Goal: Communication & Community: Answer question/provide support

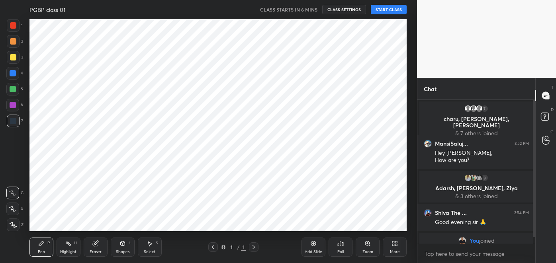
scroll to position [212, 385]
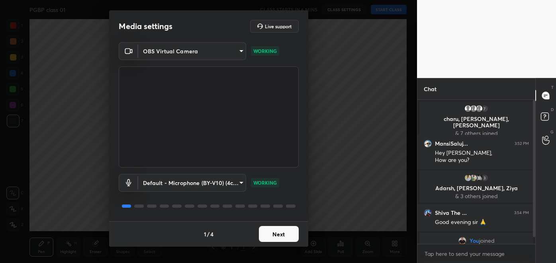
click at [283, 236] on button "Next" at bounding box center [279, 234] width 40 height 16
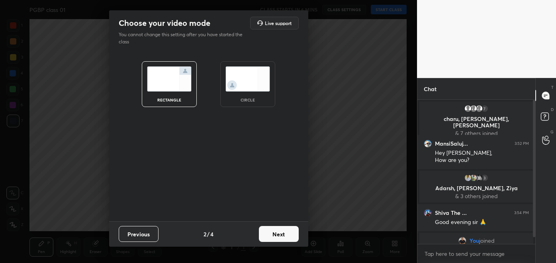
click at [287, 235] on button "Next" at bounding box center [279, 234] width 40 height 16
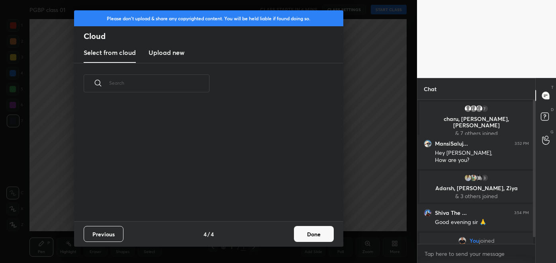
click at [312, 236] on button "Done" at bounding box center [314, 234] width 40 height 16
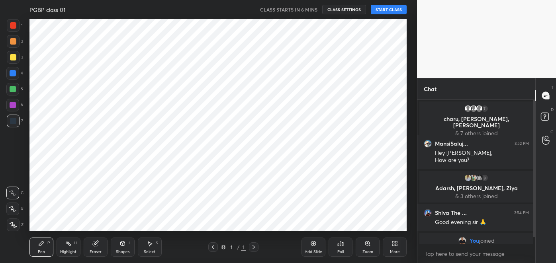
scroll to position [117, 256]
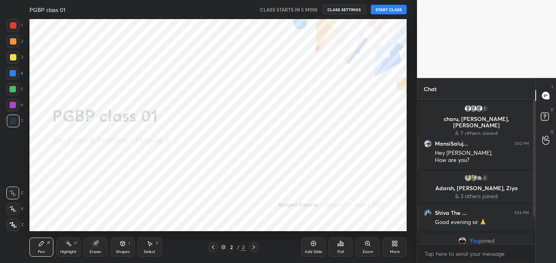
click at [385, 14] on button "START CLASS" at bounding box center [389, 10] width 36 height 10
click at [396, 247] on div "More" at bounding box center [395, 247] width 24 height 19
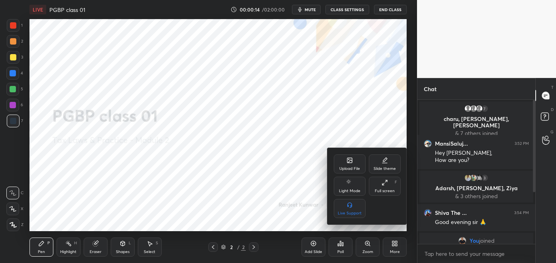
click at [351, 165] on div "Upload File" at bounding box center [350, 163] width 32 height 19
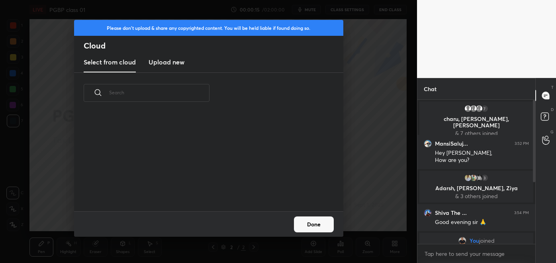
scroll to position [98, 256]
click at [168, 68] on new "Upload new" at bounding box center [167, 63] width 36 height 20
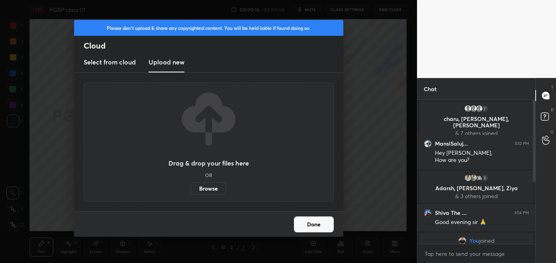
click at [209, 190] on label "Browse" at bounding box center [208, 188] width 35 height 13
click at [191, 190] on input "Browse" at bounding box center [191, 188] width 0 height 13
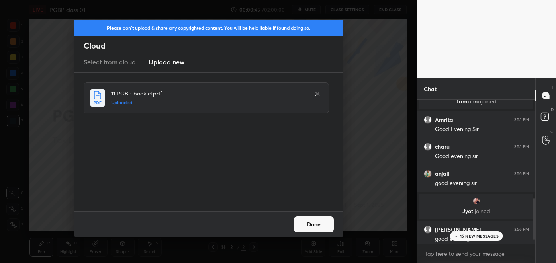
scroll to position [363, 0]
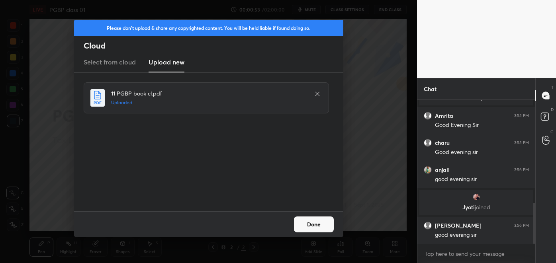
click at [319, 226] on button "Done" at bounding box center [314, 225] width 40 height 16
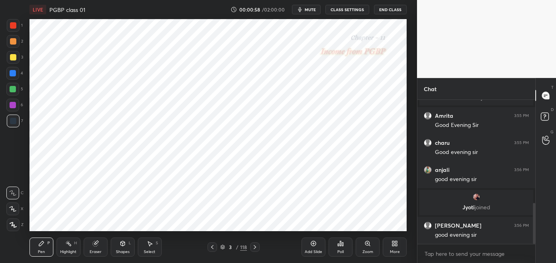
click at [254, 247] on icon at bounding box center [255, 247] width 6 height 6
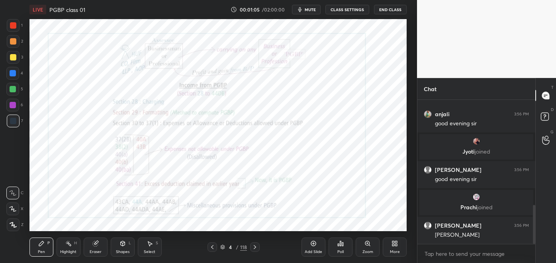
scroll to position [416, 0]
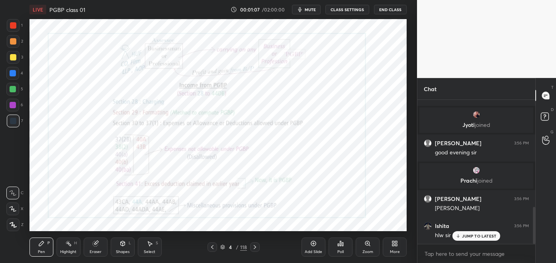
click at [213, 248] on icon at bounding box center [212, 247] width 6 height 6
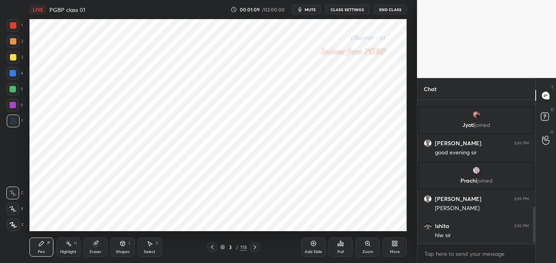
scroll to position [444, 0]
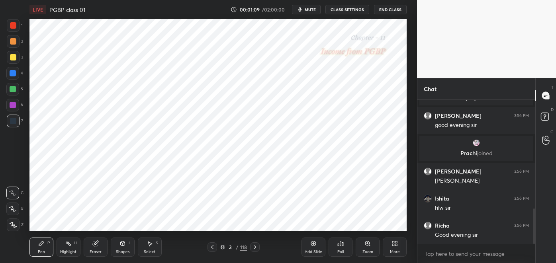
click at [225, 248] on icon at bounding box center [223, 248] width 4 height 1
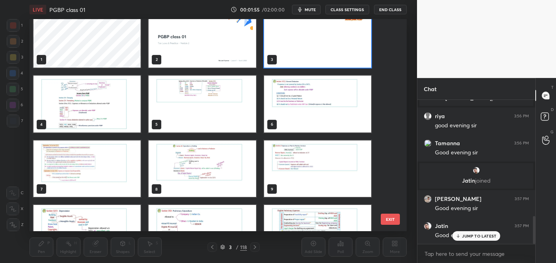
scroll to position [0, 0]
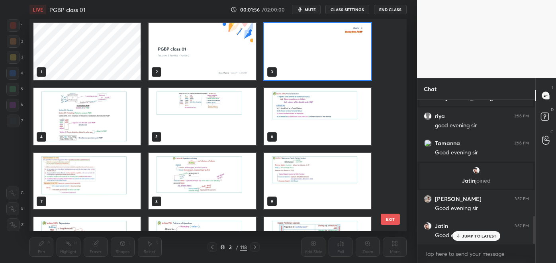
click at [95, 121] on img "grid" at bounding box center [86, 116] width 107 height 57
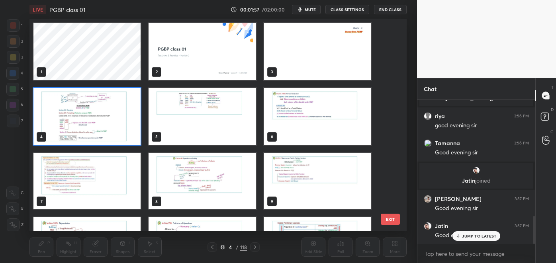
click at [297, 58] on img "grid" at bounding box center [317, 51] width 107 height 57
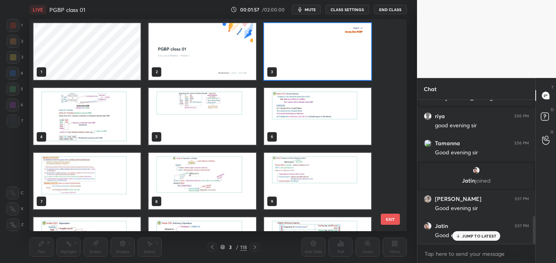
click at [293, 56] on img "grid" at bounding box center [317, 51] width 107 height 57
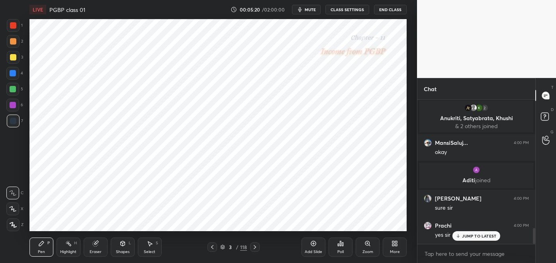
scroll to position [1152, 0]
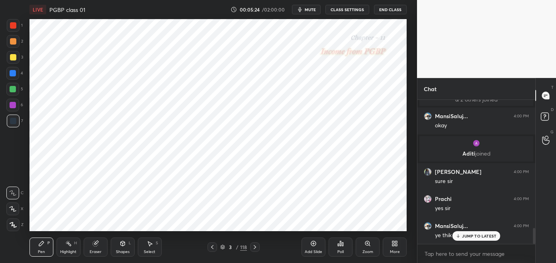
click at [470, 234] on p "JUMP TO LATEST" at bounding box center [479, 236] width 34 height 5
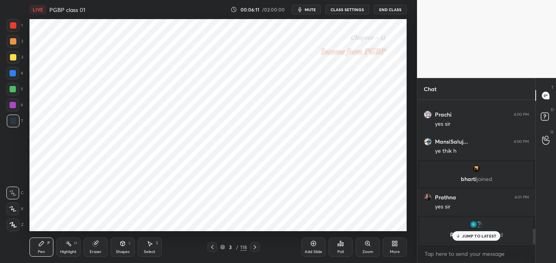
scroll to position [1224, 0]
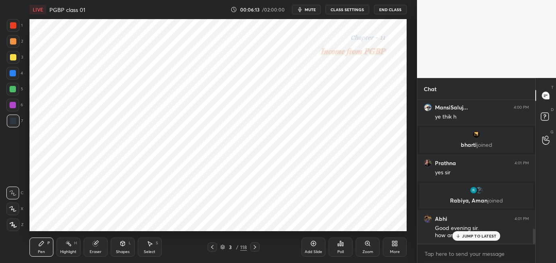
click at [16, 90] on div at bounding box center [13, 89] width 6 height 6
click at [13, 27] on div at bounding box center [13, 25] width 6 height 6
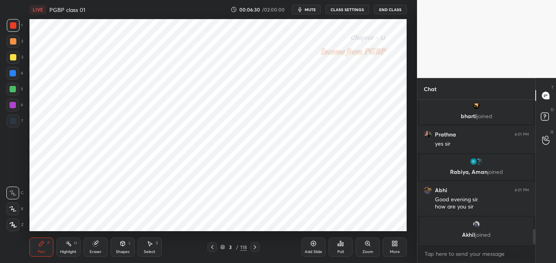
click at [15, 121] on div at bounding box center [13, 121] width 6 height 6
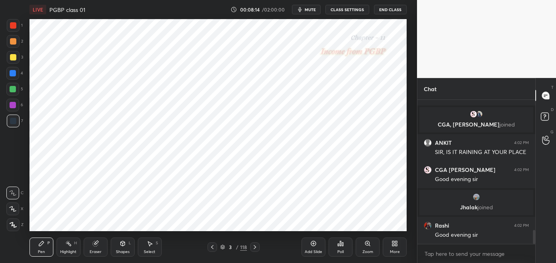
scroll to position [1390, 0]
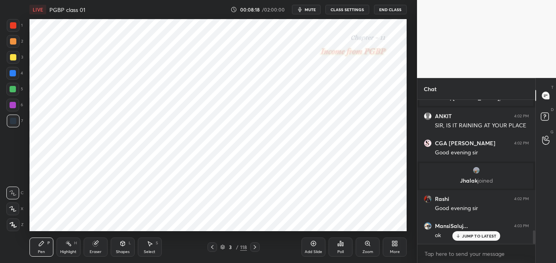
click at [313, 245] on icon at bounding box center [313, 243] width 6 height 6
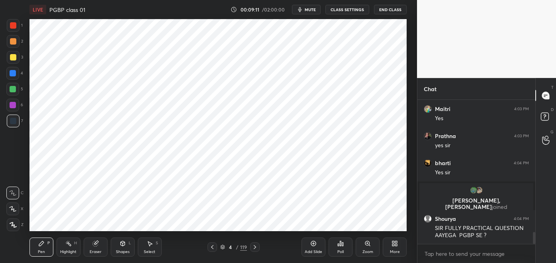
scroll to position [1598, 0]
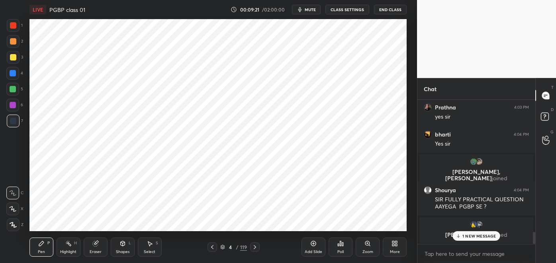
click at [15, 43] on div at bounding box center [13, 41] width 6 height 6
click at [15, 26] on div at bounding box center [13, 25] width 6 height 6
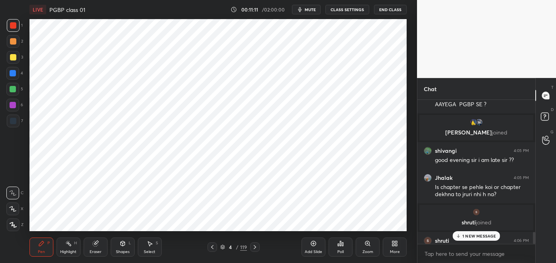
scroll to position [1770, 0]
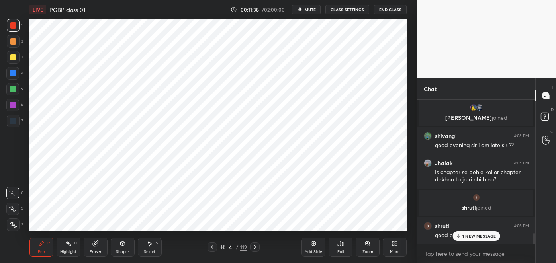
click at [482, 237] on p "1 NEW MESSAGE" at bounding box center [479, 236] width 34 height 5
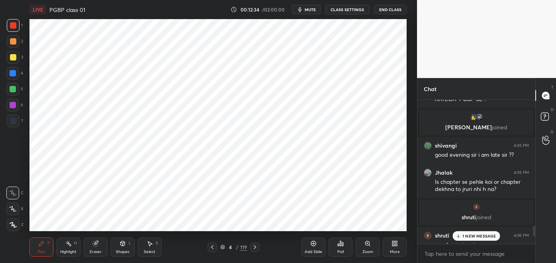
scroll to position [1652, 0]
click at [467, 235] on p "1 NEW MESSAGE" at bounding box center [479, 236] width 34 height 5
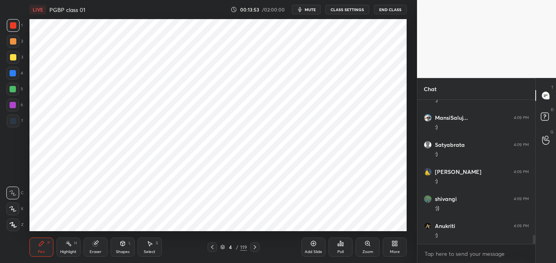
scroll to position [2113, 0]
click at [211, 246] on icon at bounding box center [212, 247] width 6 height 6
click at [70, 243] on icon at bounding box center [68, 243] width 6 height 6
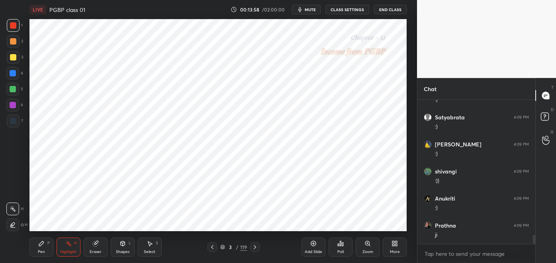
scroll to position [2139, 0]
click at [10, 92] on div at bounding box center [13, 89] width 6 height 6
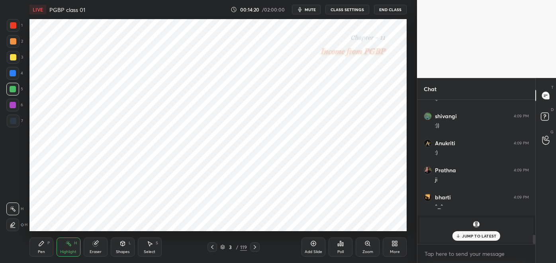
scroll to position [2044, 0]
click at [254, 247] on icon at bounding box center [255, 247] width 6 height 6
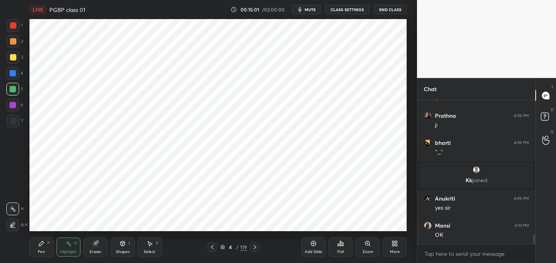
scroll to position [2100, 0]
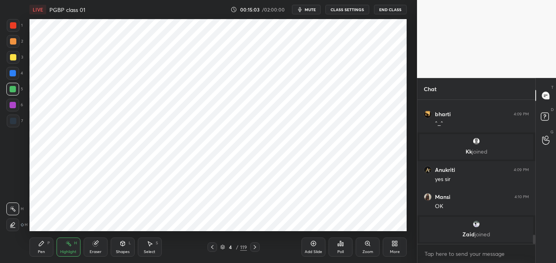
click at [40, 251] on div "Pen" at bounding box center [41, 252] width 7 height 4
click at [254, 247] on icon at bounding box center [255, 247] width 6 height 6
click at [68, 247] on div "Highlight H" at bounding box center [69, 247] width 24 height 19
click at [212, 248] on icon at bounding box center [212, 247] width 6 height 6
click at [39, 245] on icon at bounding box center [41, 243] width 5 height 5
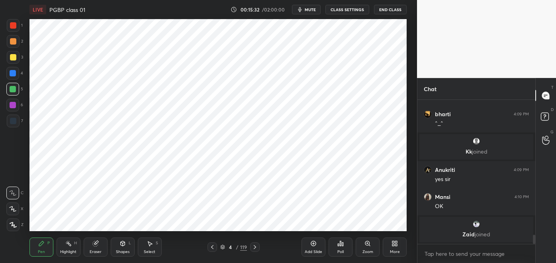
click at [12, 121] on div at bounding box center [13, 121] width 6 height 6
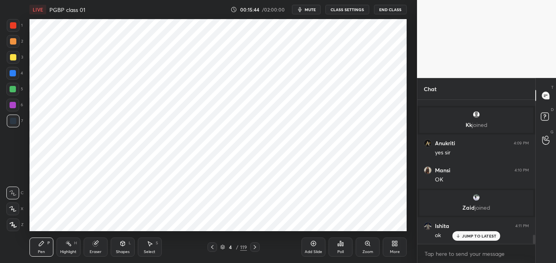
click at [13, 24] on div at bounding box center [13, 25] width 6 height 6
click at [16, 122] on div at bounding box center [13, 121] width 6 height 6
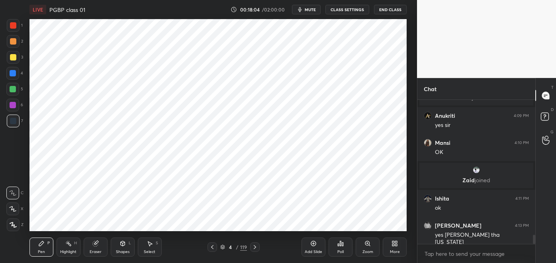
click at [70, 246] on rect at bounding box center [69, 244] width 4 height 4
click at [312, 244] on icon at bounding box center [313, 243] width 6 height 6
click at [45, 246] on div "Pen P" at bounding box center [41, 247] width 24 height 19
click at [95, 249] on div "Eraser" at bounding box center [96, 247] width 24 height 19
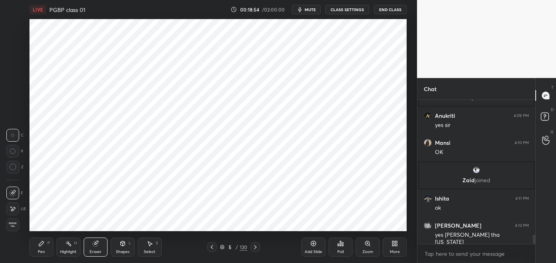
click at [16, 209] on icon at bounding box center [13, 209] width 6 height 7
click at [43, 246] on icon at bounding box center [41, 243] width 6 height 6
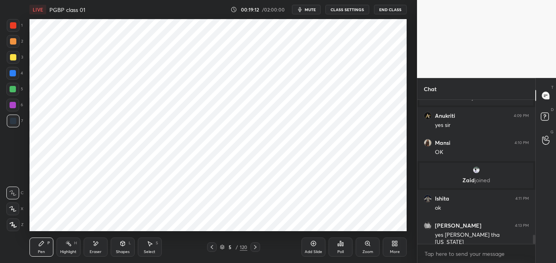
click at [14, 91] on div at bounding box center [13, 89] width 6 height 6
click at [14, 106] on div at bounding box center [13, 105] width 6 height 6
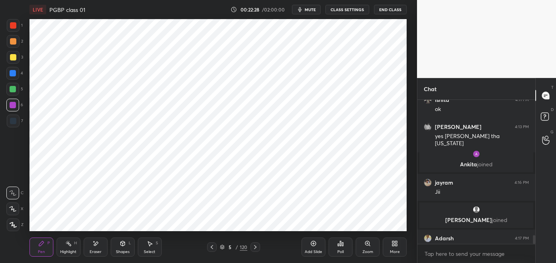
scroll to position [2201, 0]
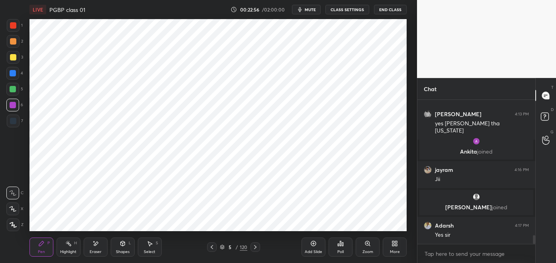
click at [14, 119] on div at bounding box center [13, 121] width 6 height 6
click at [73, 245] on div "Highlight H" at bounding box center [69, 247] width 24 height 19
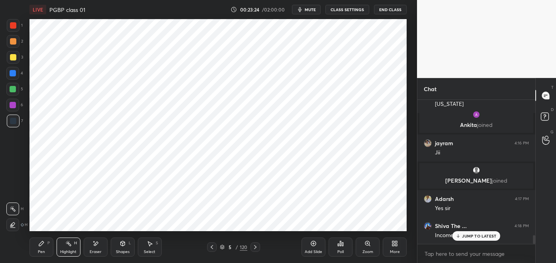
click at [49, 246] on div "Pen P" at bounding box center [41, 247] width 24 height 19
click at [68, 245] on rect at bounding box center [69, 244] width 4 height 4
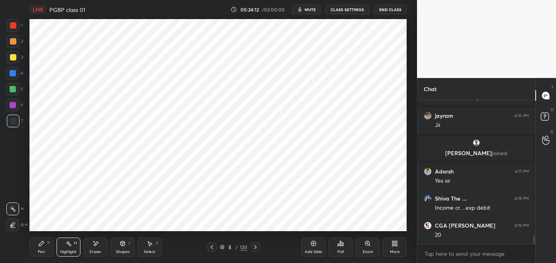
scroll to position [2289, 0]
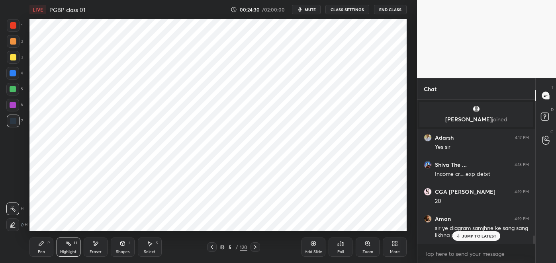
click at [208, 243] on div at bounding box center [212, 247] width 10 height 10
click at [211, 247] on icon at bounding box center [212, 247] width 6 height 6
click at [256, 243] on div at bounding box center [255, 247] width 10 height 10
click at [255, 247] on icon at bounding box center [255, 247] width 6 height 6
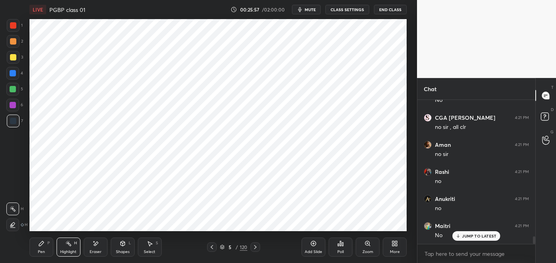
scroll to position [2641, 0]
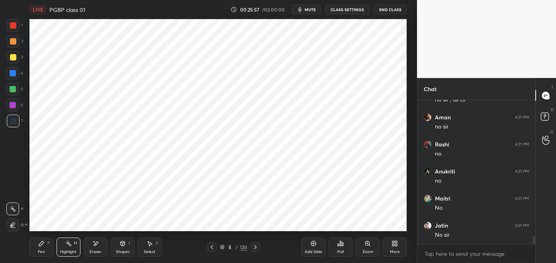
click at [145, 250] on div "Select" at bounding box center [150, 252] width 12 height 4
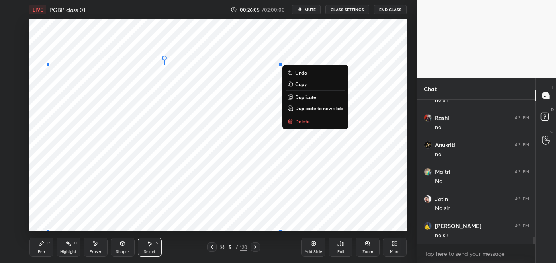
scroll to position [2695, 0]
click at [335, 109] on p "Duplicate to new slide" at bounding box center [319, 108] width 48 height 6
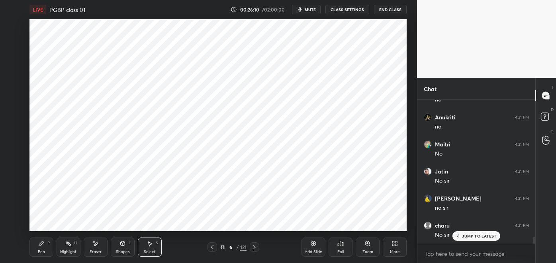
scroll to position [2722, 0]
click at [101, 247] on div "Eraser" at bounding box center [96, 247] width 24 height 19
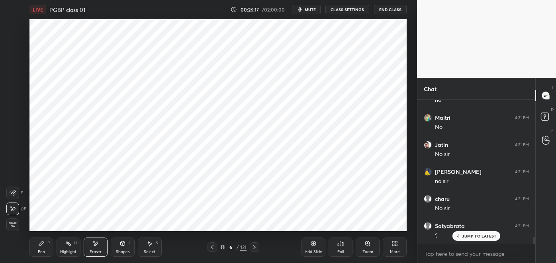
click at [151, 248] on div "Select S" at bounding box center [150, 247] width 24 height 19
click at [162, 176] on div "0 ° Undo Copy Duplicate Duplicate to new slide Delete" at bounding box center [217, 125] width 377 height 212
click at [42, 248] on div "Pen P" at bounding box center [41, 247] width 24 height 19
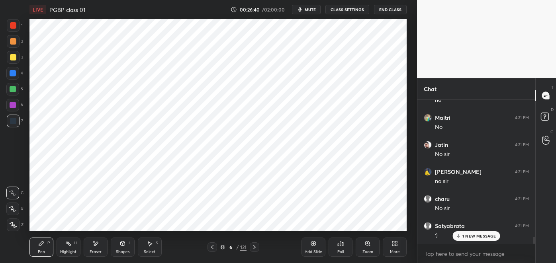
scroll to position [2750, 0]
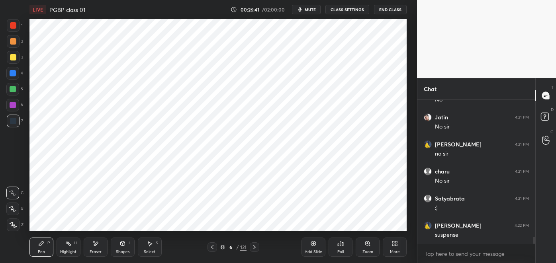
click at [15, 92] on div at bounding box center [13, 89] width 6 height 6
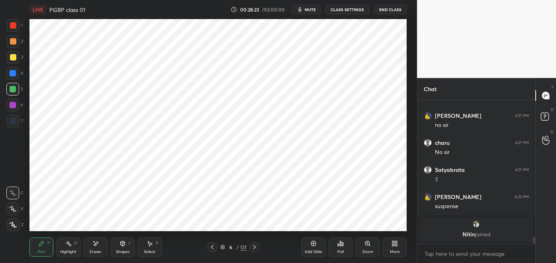
click at [70, 250] on div "Highlight" at bounding box center [68, 252] width 16 height 4
click at [41, 246] on icon at bounding box center [41, 243] width 6 height 6
click at [95, 250] on div "Eraser" at bounding box center [96, 252] width 12 height 4
click at [42, 248] on div "Pen P" at bounding box center [41, 247] width 24 height 19
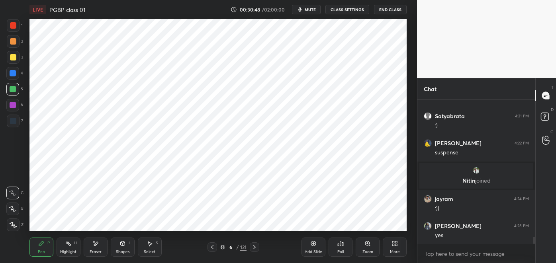
scroll to position [2688, 0]
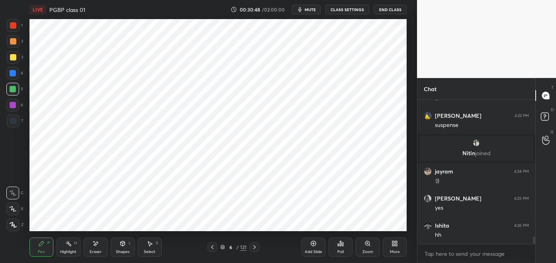
click at [67, 249] on div "Highlight H" at bounding box center [69, 247] width 24 height 19
click at [12, 119] on div at bounding box center [13, 121] width 6 height 6
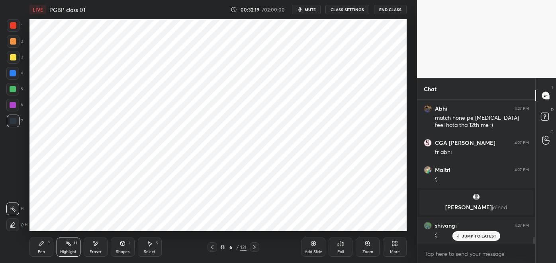
scroll to position [2999, 0]
click at [41, 245] on icon at bounding box center [41, 243] width 5 height 5
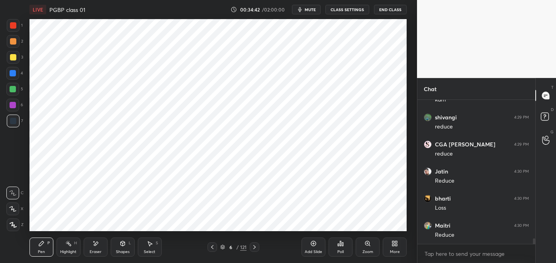
scroll to position [3649, 0]
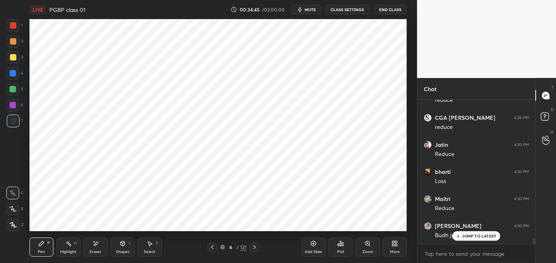
click at [472, 236] on p "JUMP TO LATEST" at bounding box center [479, 236] width 34 height 5
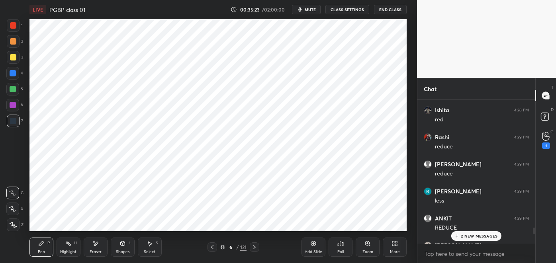
scroll to position [3329, 0]
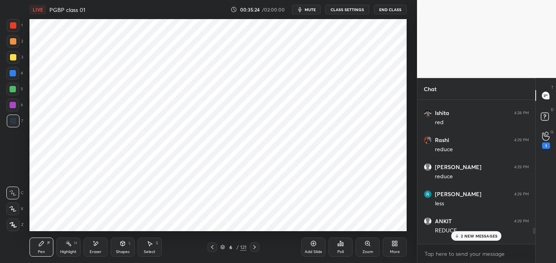
click at [542, 142] on div "1" at bounding box center [546, 140] width 8 height 17
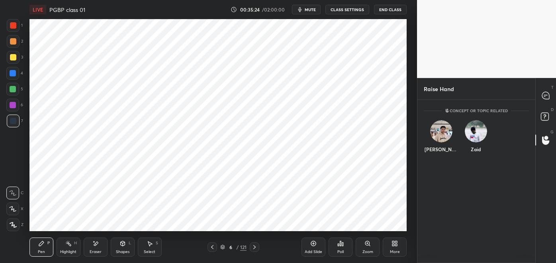
scroll to position [2, 2]
click at [478, 149] on div "Zaid" at bounding box center [475, 138] width 35 height 46
click at [480, 156] on button "INVITE" at bounding box center [475, 155] width 27 height 10
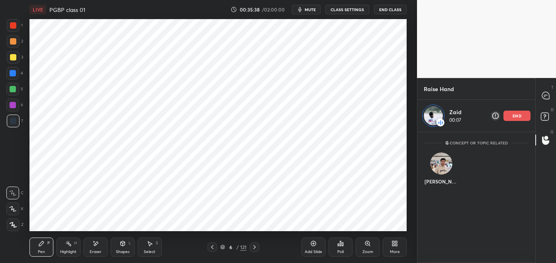
click at [314, 245] on icon at bounding box center [313, 243] width 6 height 6
click at [544, 96] on icon at bounding box center [544, 96] width 1 height 0
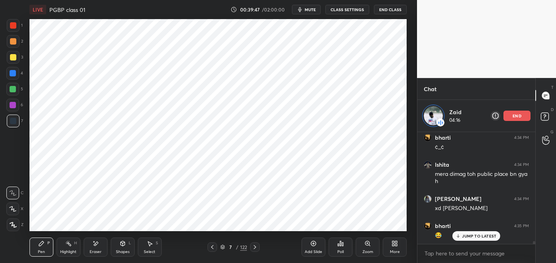
scroll to position [4264, 0]
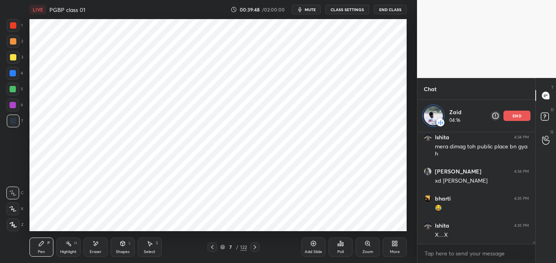
click at [93, 246] on icon at bounding box center [95, 243] width 6 height 7
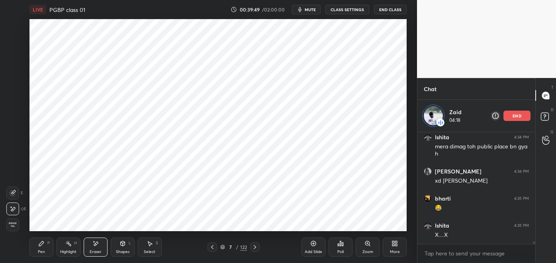
click at [44, 249] on div "Pen P" at bounding box center [41, 247] width 24 height 19
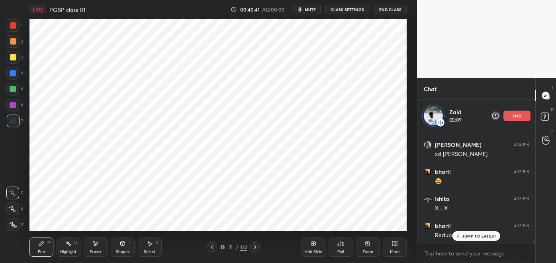
scroll to position [4319, 0]
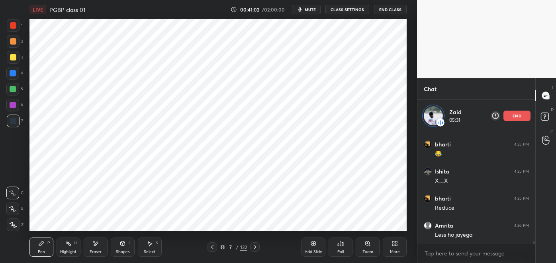
click at [212, 247] on icon at bounding box center [212, 247] width 6 height 6
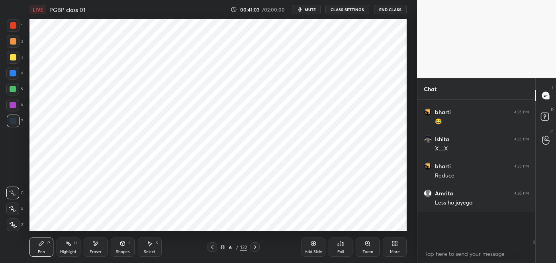
scroll to position [4286, 0]
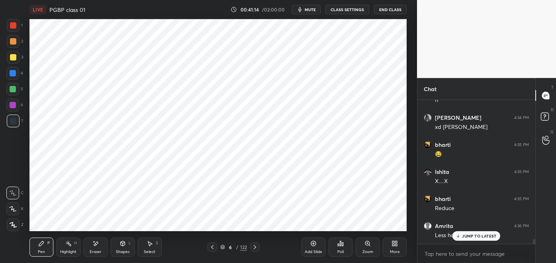
click at [475, 236] on p "JUMP TO LATEST" at bounding box center [479, 236] width 34 height 5
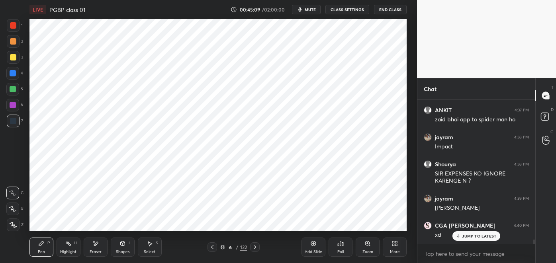
scroll to position [4753, 0]
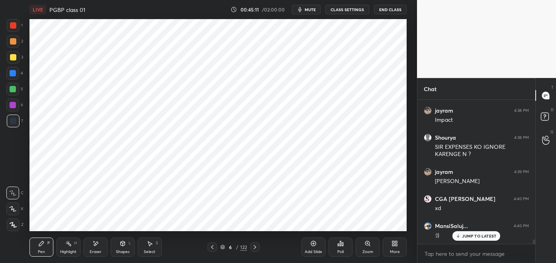
click at [14, 104] on div at bounding box center [13, 105] width 6 height 6
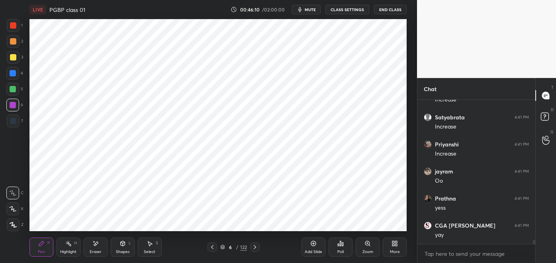
scroll to position [5241, 0]
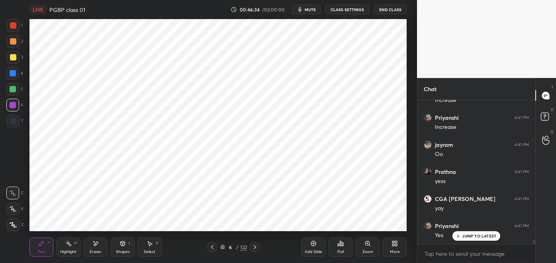
click at [64, 246] on div "Highlight H" at bounding box center [69, 247] width 24 height 19
click at [13, 225] on icon at bounding box center [13, 225] width 6 height 6
click at [95, 244] on icon at bounding box center [96, 244] width 4 height 4
click at [40, 248] on div "Pen P" at bounding box center [41, 247] width 24 height 19
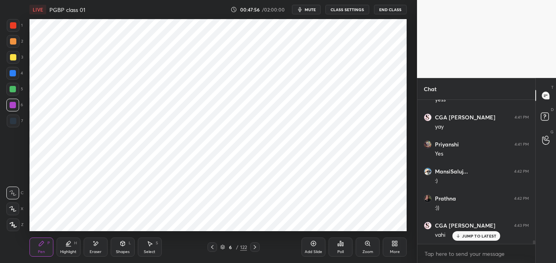
scroll to position [5349, 0]
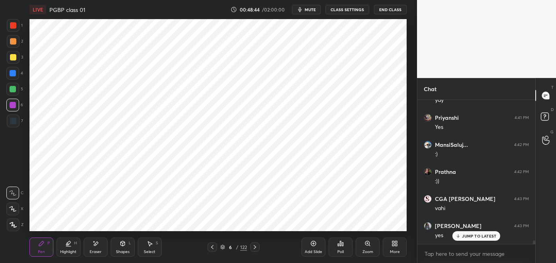
click at [94, 248] on div "Eraser" at bounding box center [96, 247] width 24 height 19
click at [45, 248] on div "Pen P" at bounding box center [41, 247] width 24 height 19
click at [98, 248] on div "Eraser" at bounding box center [96, 247] width 24 height 19
click at [48, 246] on div "Pen P" at bounding box center [41, 247] width 24 height 19
click at [69, 242] on icon at bounding box center [68, 243] width 4 height 4
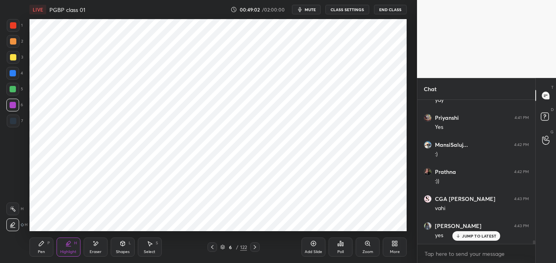
click at [13, 209] on icon at bounding box center [13, 209] width 6 height 6
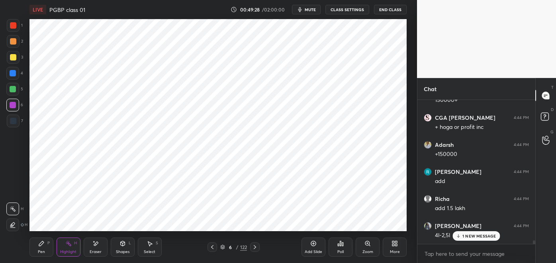
scroll to position [5539, 0]
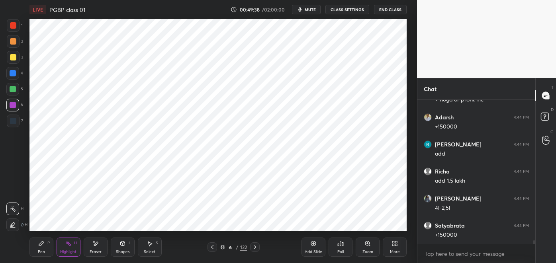
click at [42, 248] on div "Pen P" at bounding box center [41, 247] width 24 height 19
click at [17, 124] on div at bounding box center [13, 121] width 13 height 13
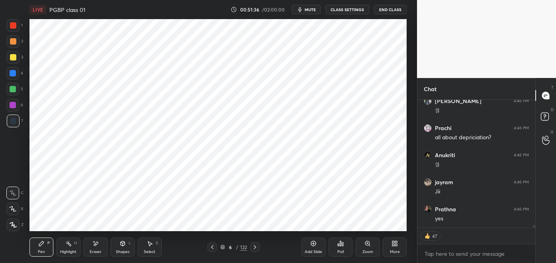
scroll to position [6150, 0]
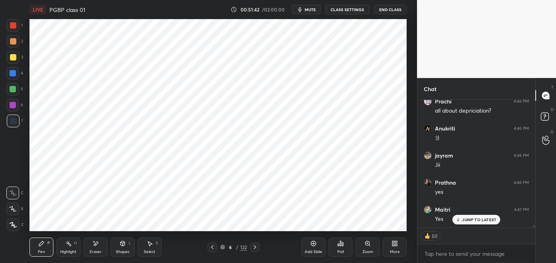
click at [309, 242] on div "Add Slide" at bounding box center [313, 247] width 24 height 19
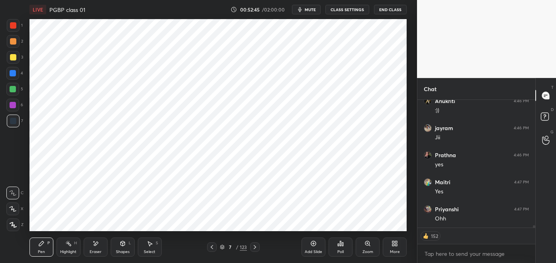
click at [15, 107] on div at bounding box center [13, 105] width 6 height 6
click at [16, 123] on div at bounding box center [13, 121] width 13 height 13
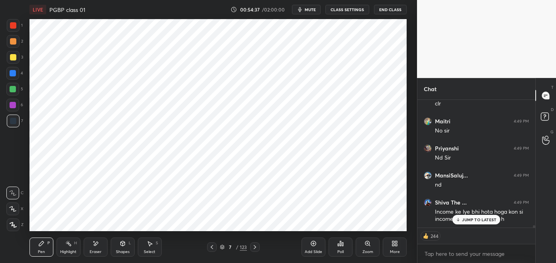
scroll to position [6457, 0]
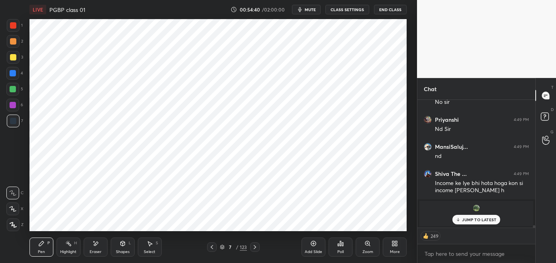
click at [67, 248] on div "Highlight H" at bounding box center [69, 247] width 24 height 19
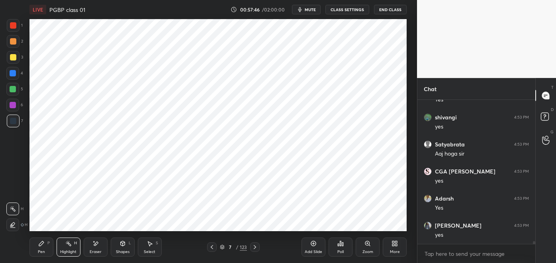
scroll to position [7009, 0]
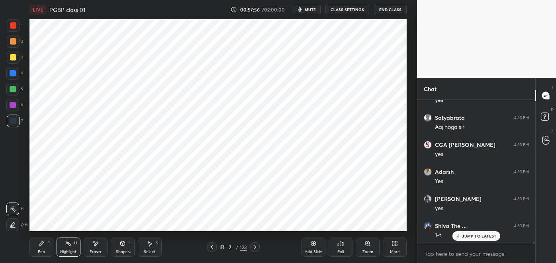
click at [212, 247] on icon at bounding box center [212, 247] width 6 height 6
click at [211, 246] on icon at bounding box center [212, 247] width 6 height 6
click at [255, 247] on icon at bounding box center [255, 247] width 6 height 6
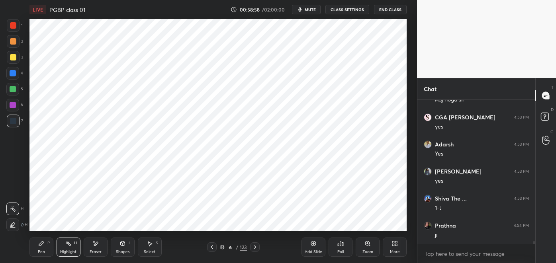
click at [255, 247] on icon at bounding box center [255, 247] width 6 height 6
click at [212, 247] on icon at bounding box center [212, 247] width 6 height 6
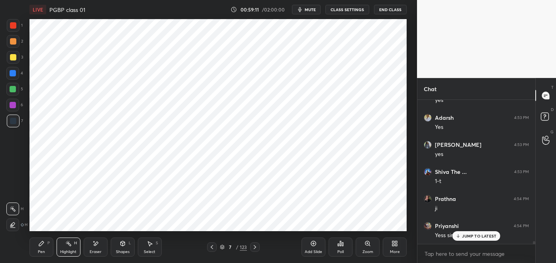
click at [154, 251] on div "Select" at bounding box center [150, 252] width 12 height 4
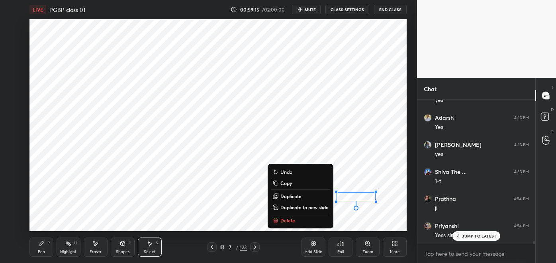
scroll to position [7091, 0]
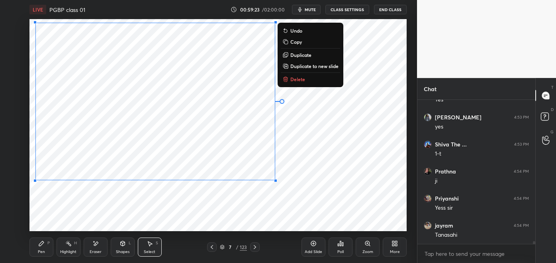
click at [40, 248] on div "Pen P" at bounding box center [41, 247] width 24 height 19
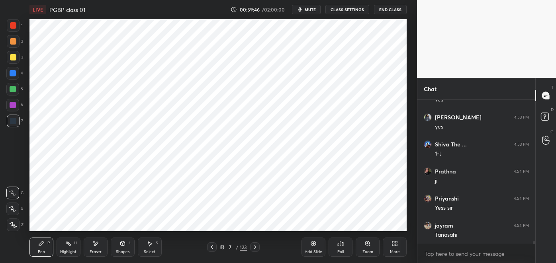
click at [97, 249] on div "Eraser" at bounding box center [96, 247] width 24 height 19
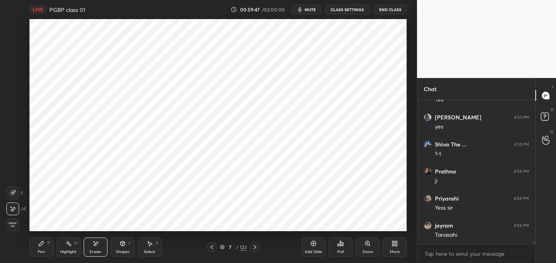
click at [49, 242] on div "P" at bounding box center [48, 243] width 2 height 4
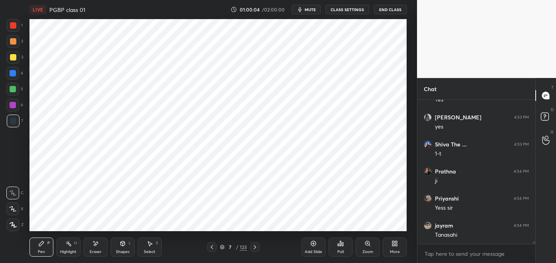
click at [67, 248] on div "Highlight H" at bounding box center [69, 247] width 24 height 19
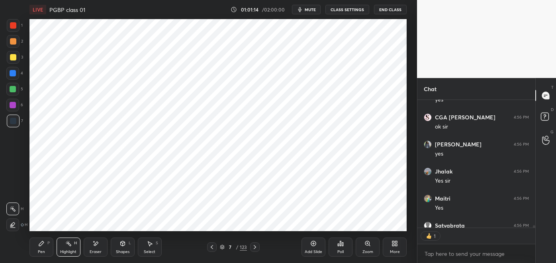
scroll to position [3, 2]
click at [211, 244] on icon at bounding box center [212, 247] width 6 height 6
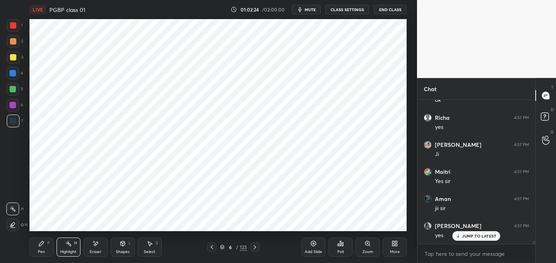
click at [254, 250] on div at bounding box center [255, 247] width 10 height 10
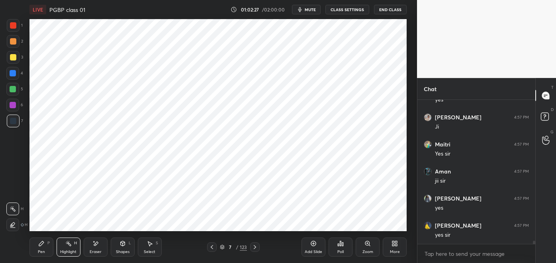
scroll to position [6374, 0]
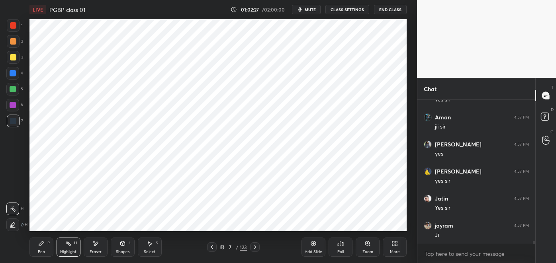
click at [255, 247] on icon at bounding box center [255, 247] width 6 height 6
click at [257, 242] on div at bounding box center [255, 247] width 10 height 10
click at [15, 89] on div at bounding box center [13, 89] width 6 height 6
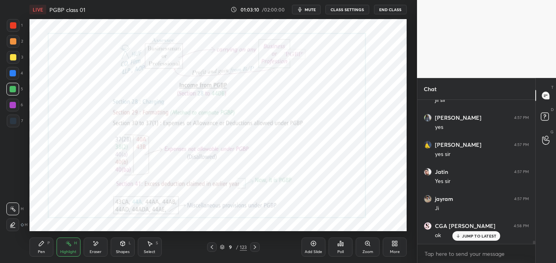
click at [316, 242] on icon at bounding box center [313, 243] width 6 height 6
click at [14, 30] on div at bounding box center [13, 25] width 13 height 13
click at [39, 244] on icon at bounding box center [41, 243] width 6 height 6
click at [150, 246] on icon at bounding box center [150, 243] width 6 height 6
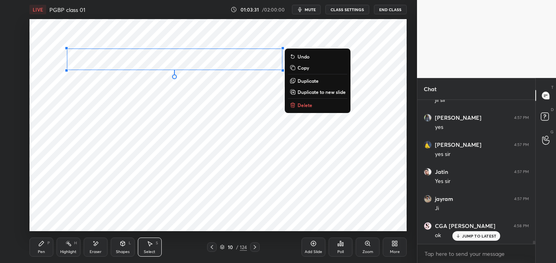
click at [140, 138] on div "0 ° Undo Copy Duplicate Duplicate to new slide Delete" at bounding box center [217, 125] width 377 height 212
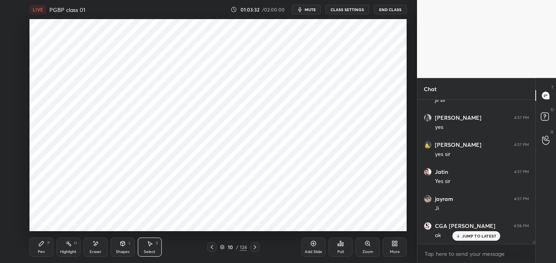
click at [42, 249] on div "Pen P" at bounding box center [41, 247] width 24 height 19
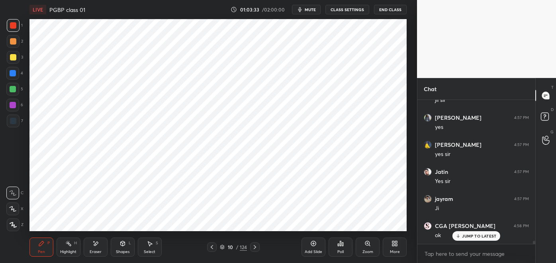
click at [14, 90] on div at bounding box center [13, 89] width 6 height 6
click at [12, 74] on div at bounding box center [13, 73] width 6 height 6
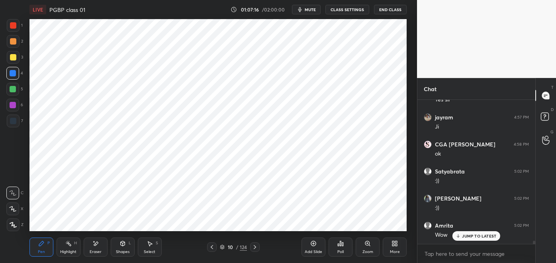
scroll to position [6509, 0]
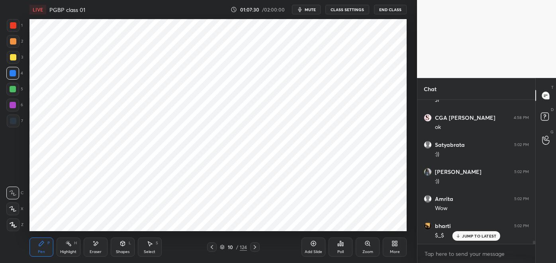
click at [15, 123] on div at bounding box center [13, 121] width 6 height 6
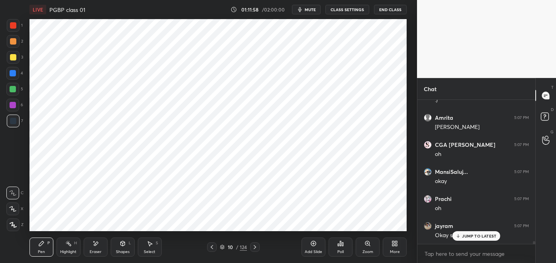
scroll to position [7139, 0]
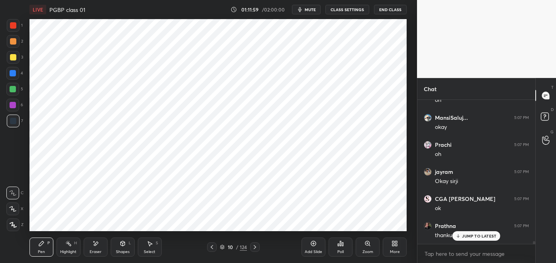
click at [67, 249] on div "Highlight H" at bounding box center [69, 247] width 24 height 19
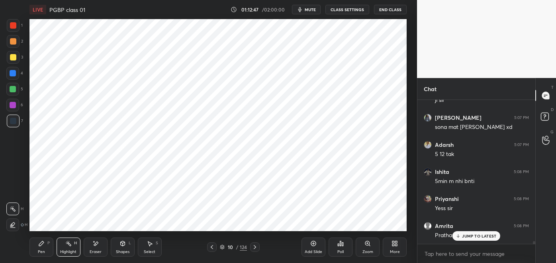
scroll to position [7491, 0]
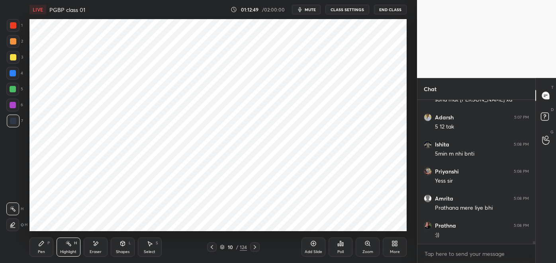
click at [310, 13] on button "mute" at bounding box center [306, 10] width 29 height 10
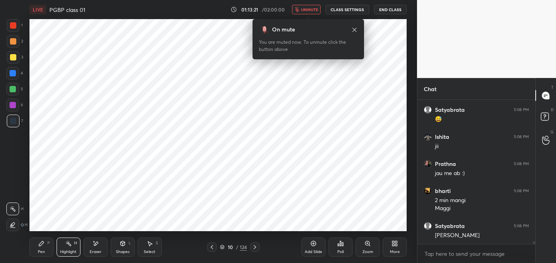
scroll to position [7743, 0]
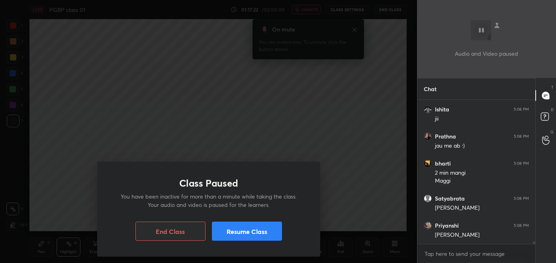
click at [254, 236] on button "Resume Class" at bounding box center [247, 231] width 70 height 19
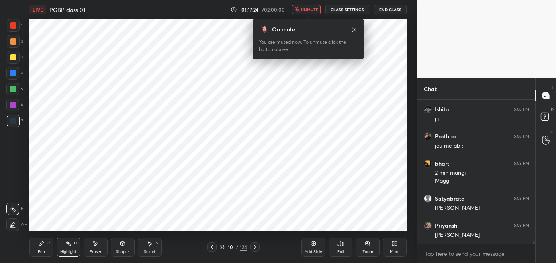
click at [306, 5] on button "unmute" at bounding box center [306, 10] width 29 height 10
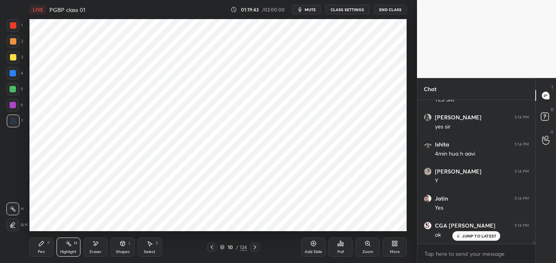
scroll to position [8544, 0]
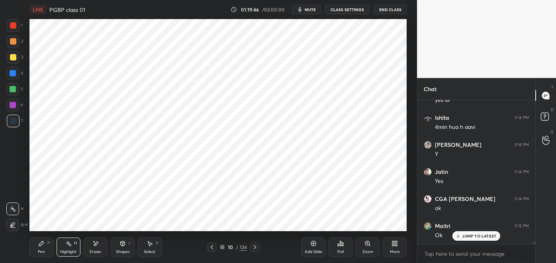
click at [250, 248] on div at bounding box center [255, 247] width 10 height 10
click at [255, 248] on icon at bounding box center [255, 247] width 2 height 4
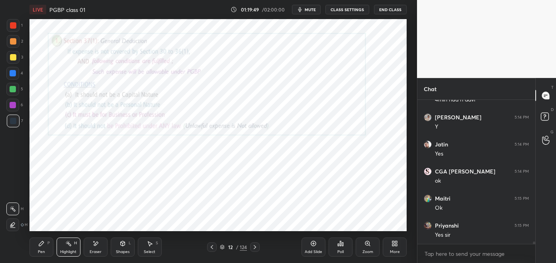
click at [211, 244] on icon at bounding box center [212, 247] width 6 height 6
click at [212, 247] on icon at bounding box center [212, 247] width 6 height 6
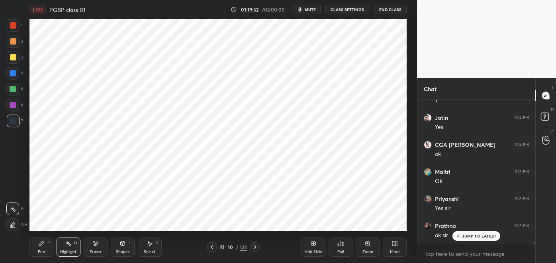
click at [255, 247] on icon at bounding box center [255, 247] width 6 height 6
click at [42, 248] on div "Pen P" at bounding box center [41, 247] width 24 height 19
click at [68, 247] on icon at bounding box center [68, 243] width 6 height 6
click at [255, 247] on icon at bounding box center [255, 247] width 6 height 6
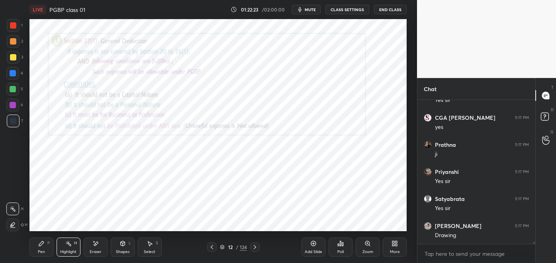
scroll to position [9167, 0]
click at [45, 248] on div "Pen P" at bounding box center [41, 247] width 24 height 19
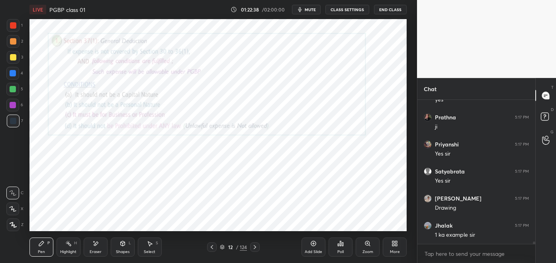
click at [14, 221] on div at bounding box center [13, 225] width 13 height 13
click at [17, 91] on div at bounding box center [12, 89] width 13 height 13
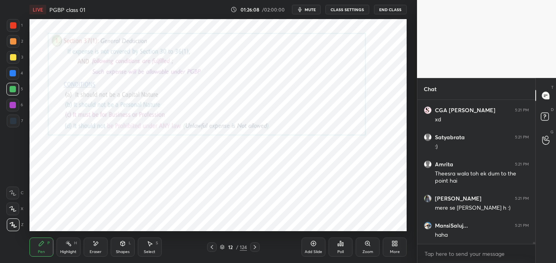
scroll to position [9946, 0]
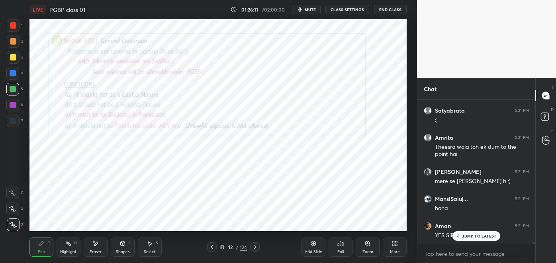
click at [474, 237] on p "JUMP TO LATEST" at bounding box center [479, 236] width 34 height 5
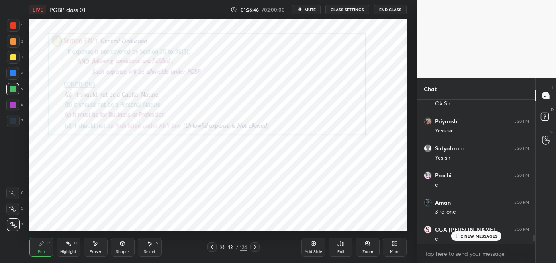
scroll to position [9437, 0]
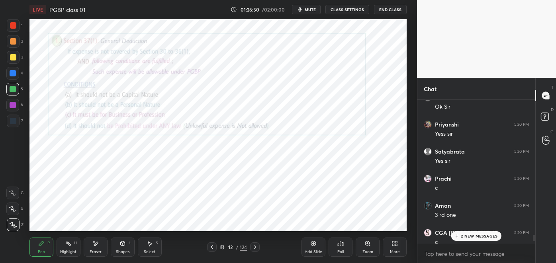
click at [472, 236] on p "2 NEW MESSAGES" at bounding box center [479, 236] width 37 height 5
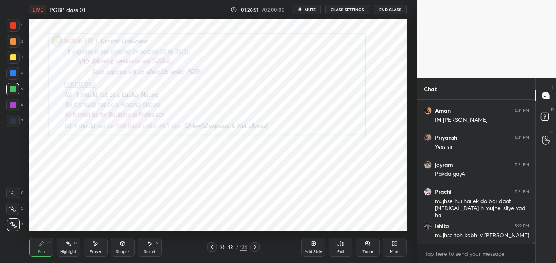
scroll to position [10170, 0]
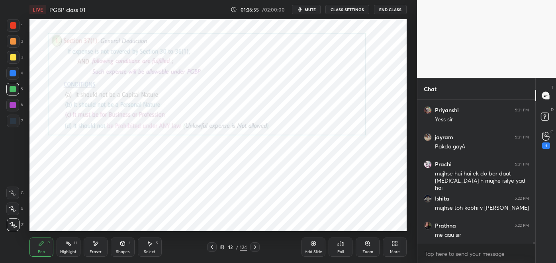
click at [545, 147] on div "1" at bounding box center [546, 146] width 8 height 6
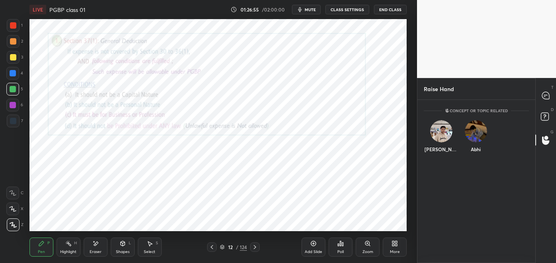
scroll to position [160, 115]
click at [542, 96] on icon at bounding box center [545, 95] width 7 height 7
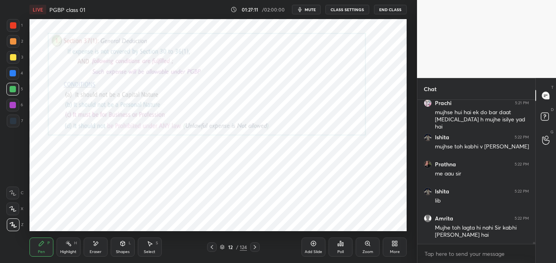
scroll to position [10407, 0]
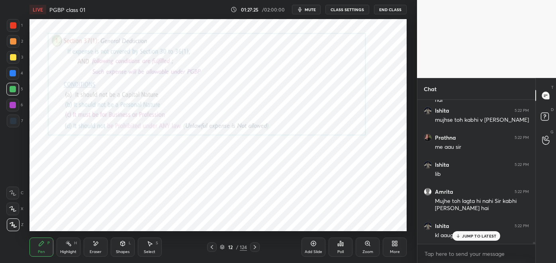
click at [470, 237] on p "JUMP TO LATEST" at bounding box center [479, 236] width 34 height 5
click at [545, 141] on icon at bounding box center [546, 140] width 8 height 9
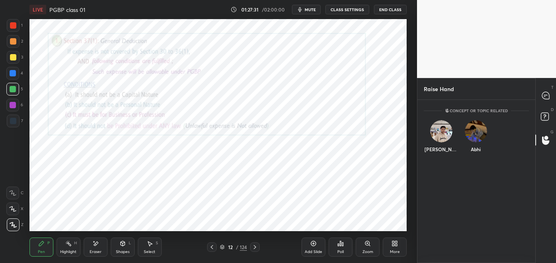
click at [440, 149] on div "[PERSON_NAME]" at bounding box center [441, 138] width 35 height 46
click at [445, 158] on button "INVITE" at bounding box center [440, 155] width 27 height 10
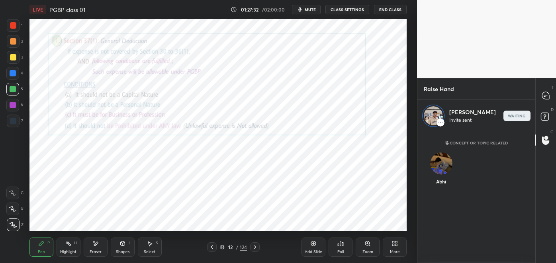
click at [547, 96] on icon at bounding box center [545, 95] width 7 height 7
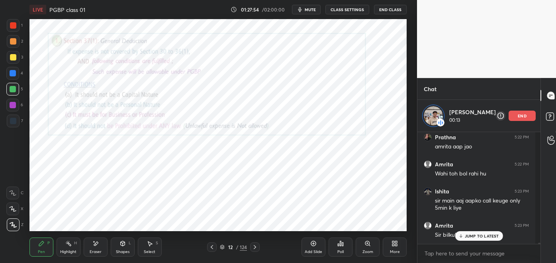
scroll to position [10582, 0]
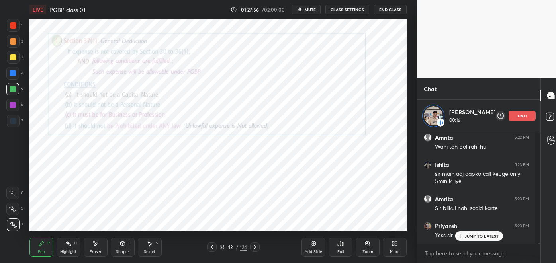
click at [17, 192] on div at bounding box center [12, 193] width 13 height 13
click at [549, 140] on icon at bounding box center [551, 140] width 8 height 9
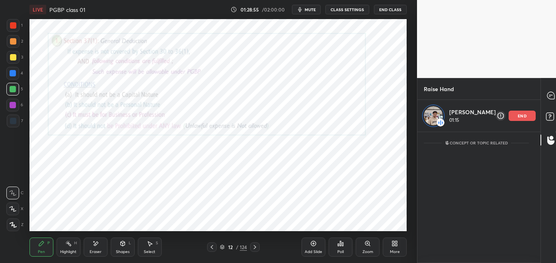
click at [547, 94] on icon at bounding box center [550, 95] width 7 height 7
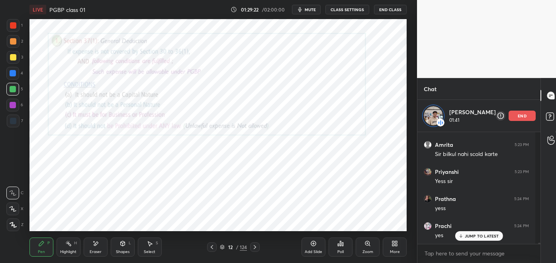
scroll to position [10663, 0]
click at [514, 119] on div "end" at bounding box center [521, 116] width 27 height 10
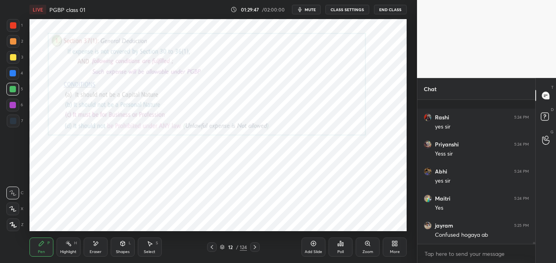
scroll to position [10815, 0]
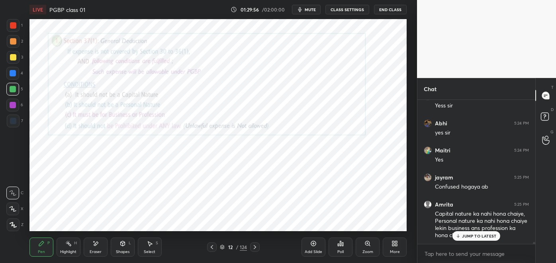
click at [477, 236] on p "JUMP TO LATEST" at bounding box center [479, 236] width 34 height 5
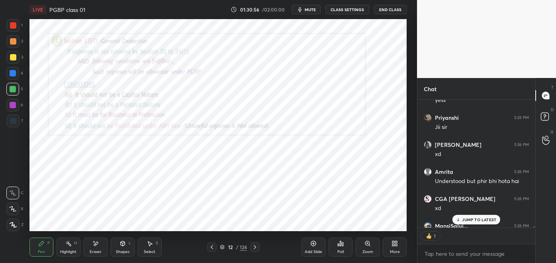
scroll to position [11075, 0]
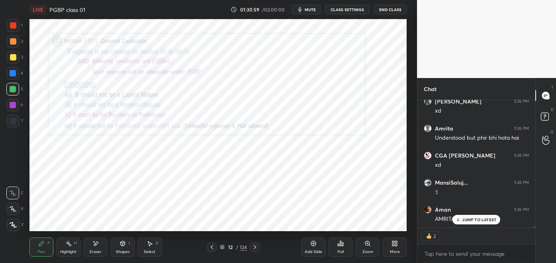
click at [481, 220] on p "JUMP TO LATEST" at bounding box center [479, 219] width 34 height 5
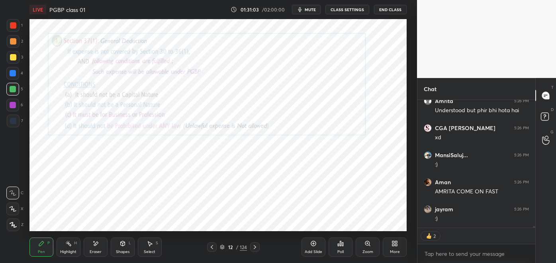
click at [96, 247] on icon at bounding box center [95, 243] width 6 height 7
click at [45, 251] on div "Pen" at bounding box center [41, 252] width 7 height 4
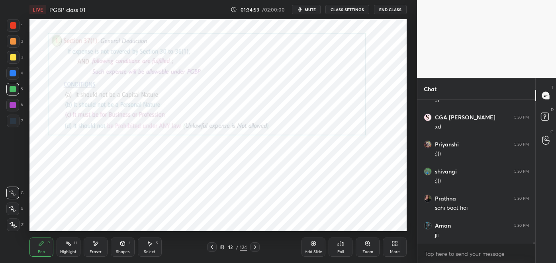
scroll to position [11879, 0]
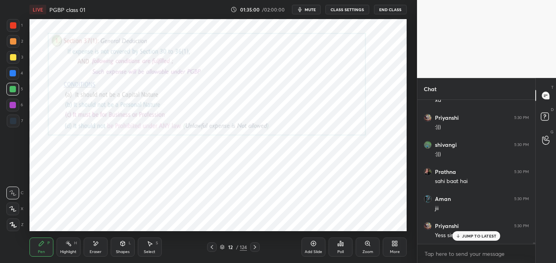
click at [96, 248] on div "Eraser" at bounding box center [96, 247] width 24 height 19
click at [40, 249] on div "Pen P" at bounding box center [41, 247] width 24 height 19
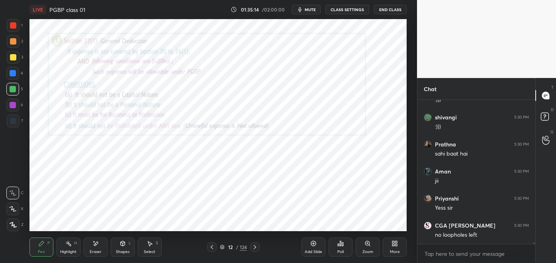
scroll to position [11933, 0]
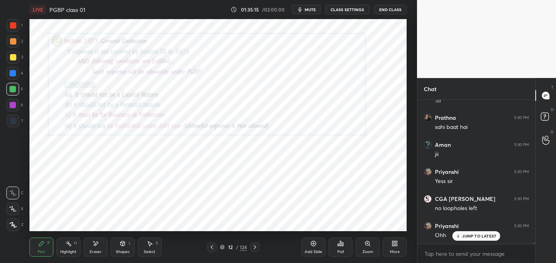
click at [96, 246] on icon at bounding box center [95, 243] width 6 height 7
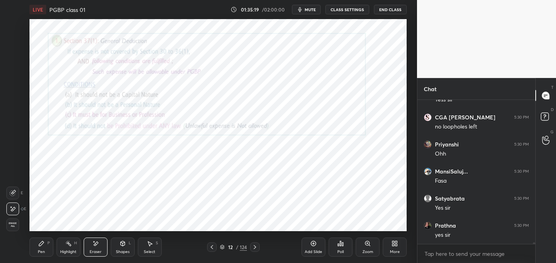
scroll to position [12042, 0]
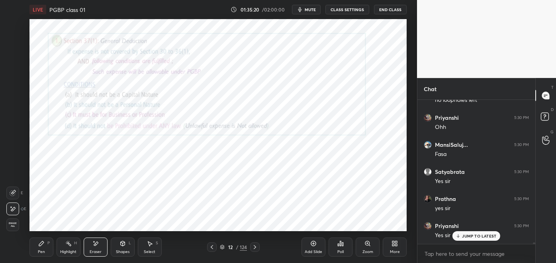
click at [48, 248] on div "Pen P" at bounding box center [41, 247] width 24 height 19
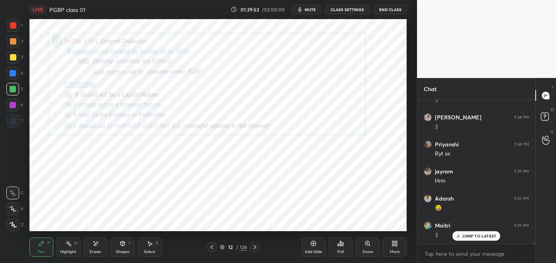
scroll to position [13016, 0]
click at [97, 251] on div "Eraser" at bounding box center [96, 252] width 12 height 4
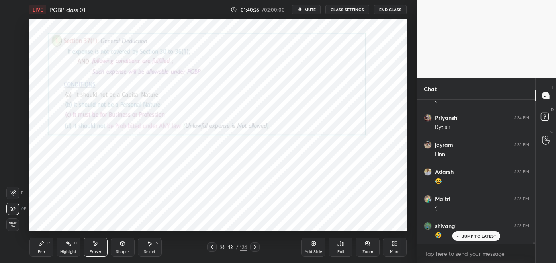
click at [39, 249] on div "Pen P" at bounding box center [41, 247] width 24 height 19
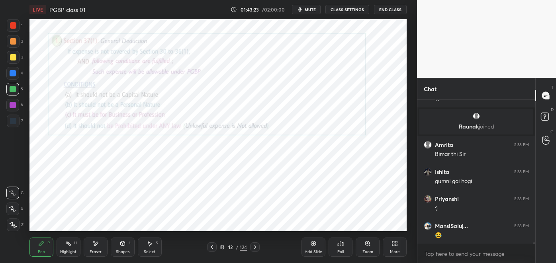
scroll to position [13377, 0]
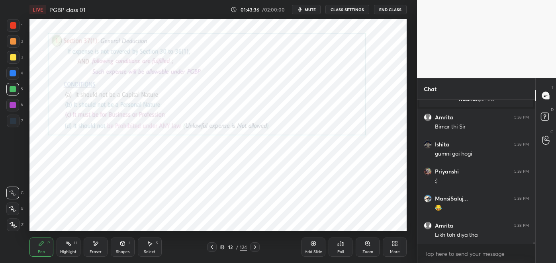
click at [256, 248] on icon at bounding box center [255, 247] width 6 height 6
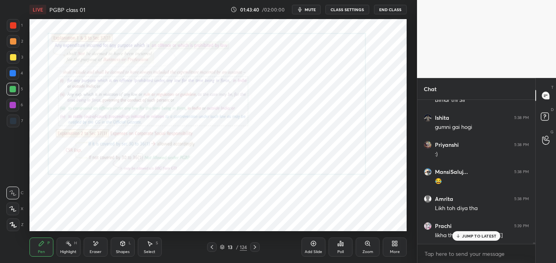
click at [364, 244] on icon at bounding box center [367, 243] width 6 height 6
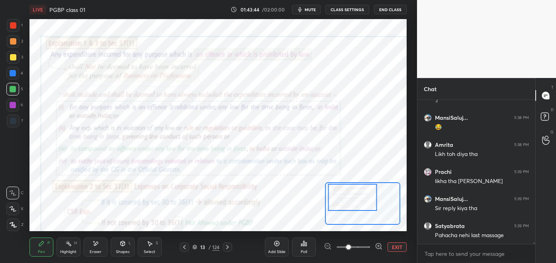
scroll to position [13486, 0]
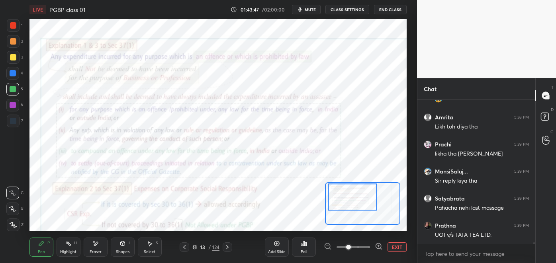
click at [15, 26] on div at bounding box center [13, 25] width 6 height 6
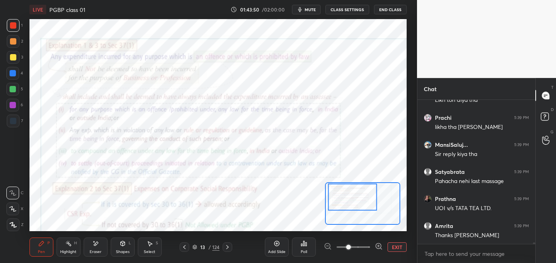
scroll to position [13541, 0]
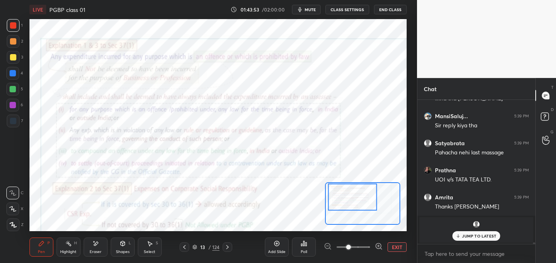
click at [63, 250] on div "Highlight" at bounding box center [68, 252] width 16 height 4
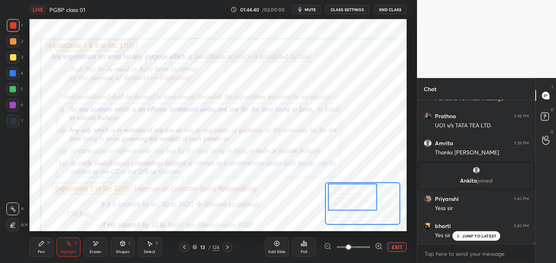
scroll to position [11442, 0]
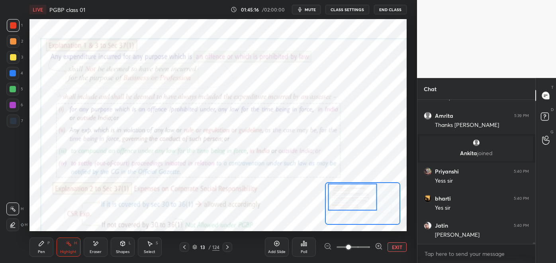
click at [41, 249] on div "Pen P" at bounding box center [41, 247] width 24 height 19
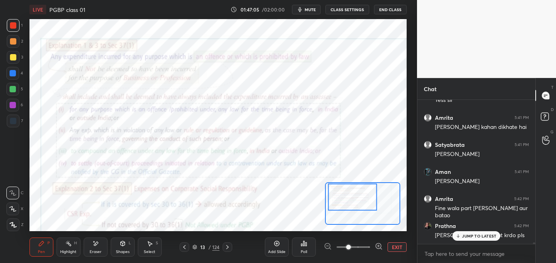
scroll to position [11712, 0]
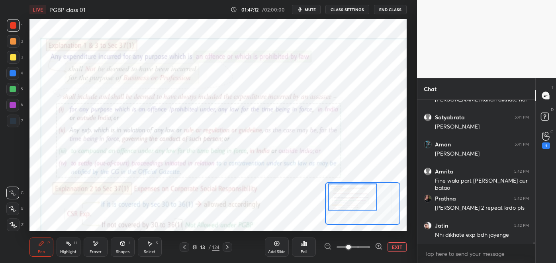
click at [549, 140] on icon at bounding box center [546, 136] width 8 height 9
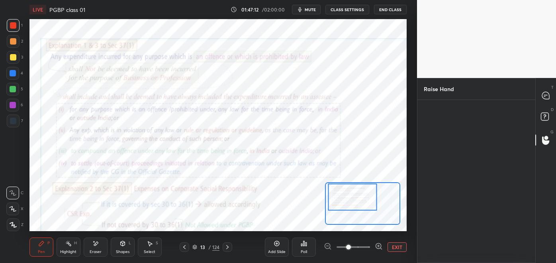
scroll to position [2, 2]
click at [437, 147] on div "Amrita" at bounding box center [441, 138] width 35 height 46
click at [437, 157] on button "INVITE" at bounding box center [440, 155] width 27 height 10
click at [542, 95] on icon at bounding box center [545, 95] width 7 height 7
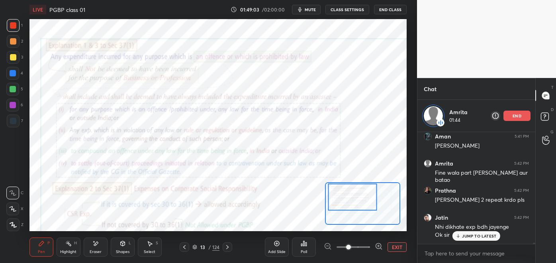
scroll to position [11912, 0]
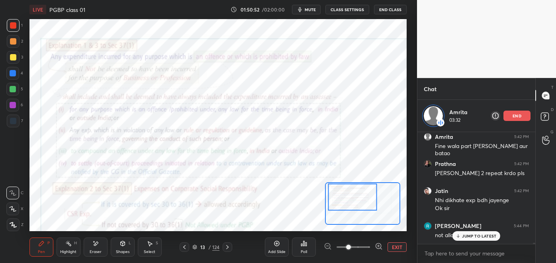
click at [518, 115] on p "end" at bounding box center [516, 116] width 9 height 4
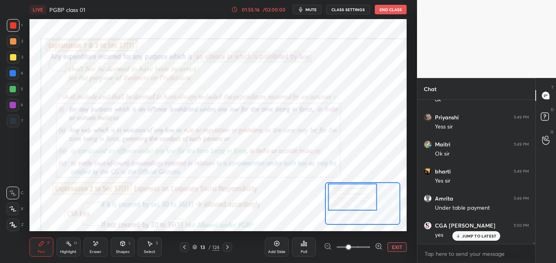
scroll to position [12532, 0]
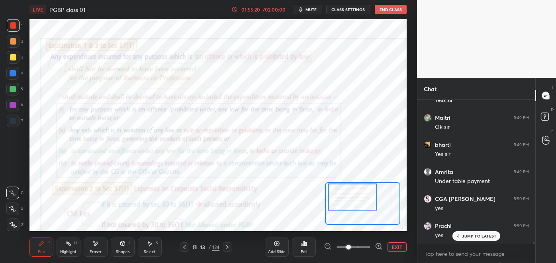
click at [262, 12] on div "01:55:20" at bounding box center [250, 9] width 22 height 5
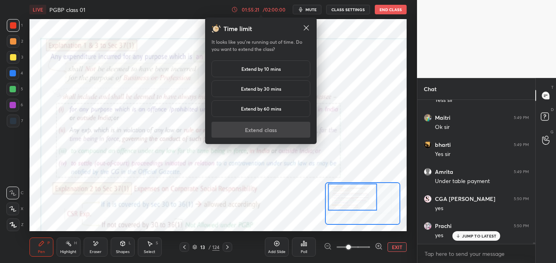
click at [261, 67] on h5 "Extend by 10 mins" at bounding box center [260, 68] width 39 height 7
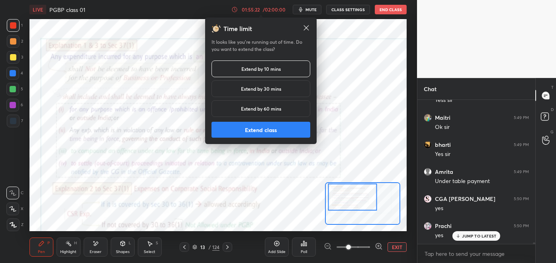
click at [264, 131] on button "Extend class" at bounding box center [260, 130] width 99 height 16
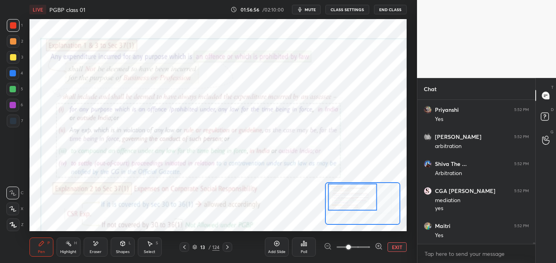
scroll to position [13082, 0]
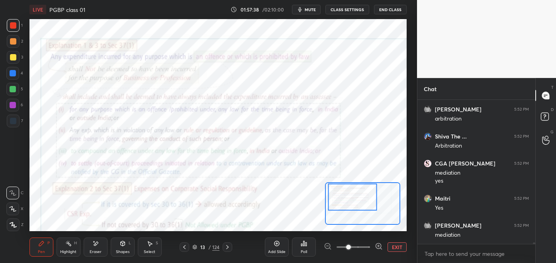
click at [72, 247] on div "Highlight H" at bounding box center [69, 247] width 24 height 19
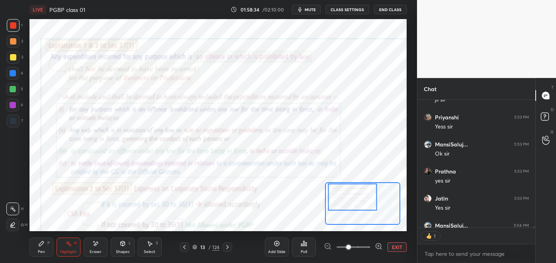
scroll to position [3, 2]
click at [42, 248] on div "Pen P" at bounding box center [41, 247] width 24 height 19
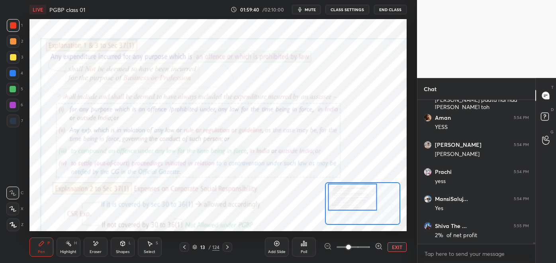
scroll to position [13732, 0]
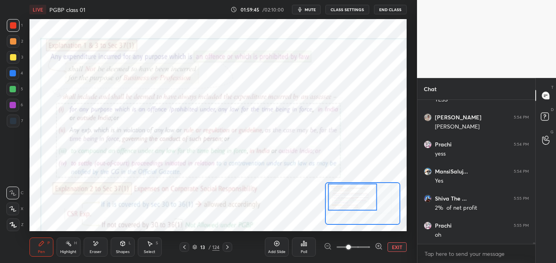
click at [273, 244] on div "Add Slide" at bounding box center [277, 247] width 24 height 19
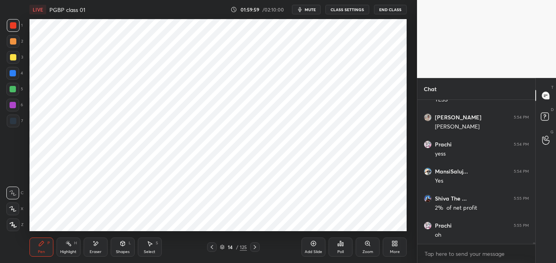
click at [67, 249] on div "Highlight H" at bounding box center [69, 247] width 24 height 19
click at [13, 90] on div at bounding box center [13, 89] width 6 height 6
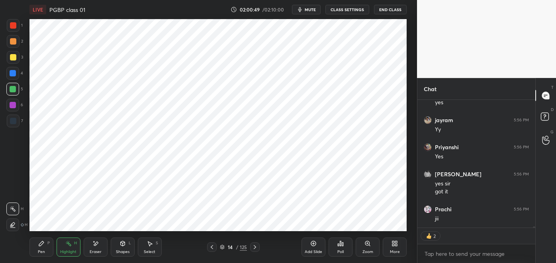
scroll to position [13973, 0]
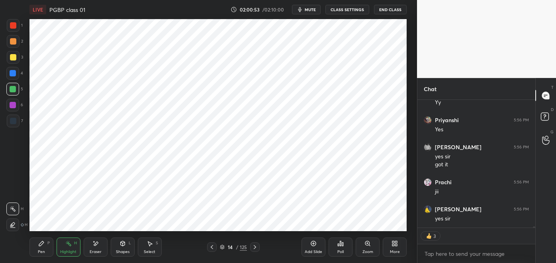
click at [43, 249] on div "Pen P" at bounding box center [41, 247] width 24 height 19
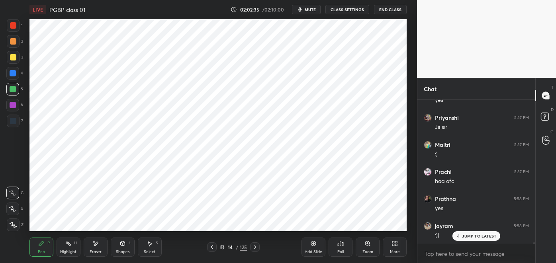
scroll to position [14308, 0]
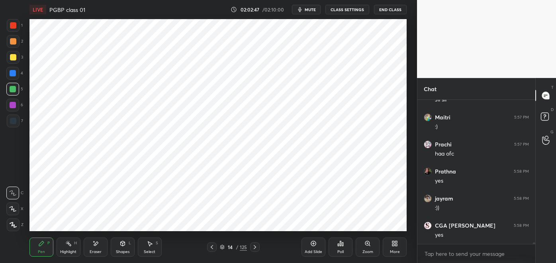
click at [212, 247] on icon at bounding box center [212, 247] width 6 height 6
click at [367, 245] on icon at bounding box center [367, 243] width 4 height 4
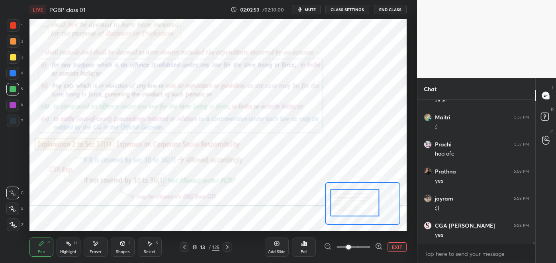
click at [65, 245] on icon at bounding box center [68, 243] width 6 height 6
click at [40, 246] on icon at bounding box center [41, 243] width 6 height 6
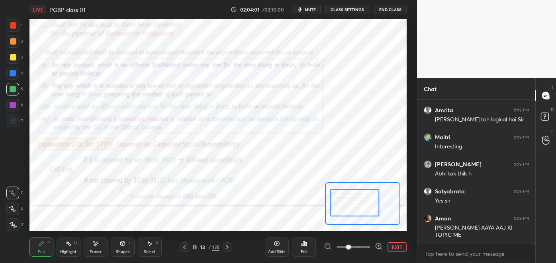
scroll to position [0, 0]
click at [228, 247] on icon at bounding box center [227, 247] width 2 height 4
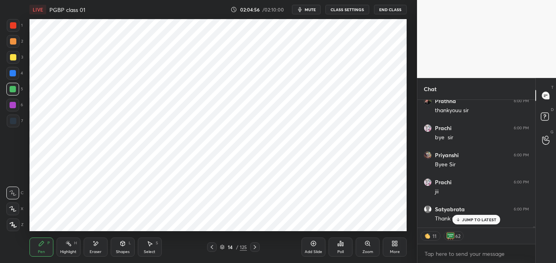
scroll to position [15936, 0]
click at [387, 10] on button "End Class" at bounding box center [390, 10] width 33 height 10
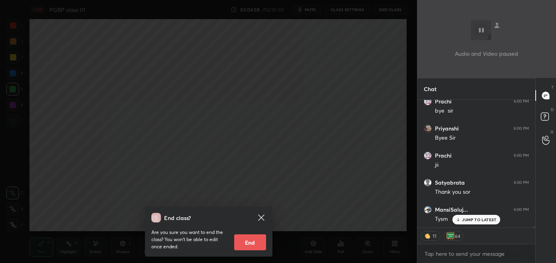
click at [248, 244] on button "End" at bounding box center [250, 243] width 32 height 16
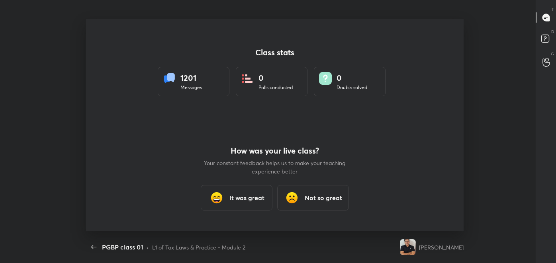
scroll to position [0, 0]
type textarea "x"
